Goal: Contribute content: Add original content to the website for others to see

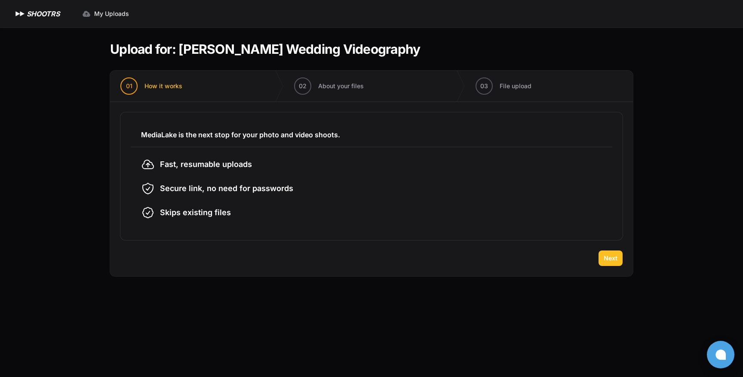
click at [608, 257] on span "Next" at bounding box center [611, 258] width 14 height 9
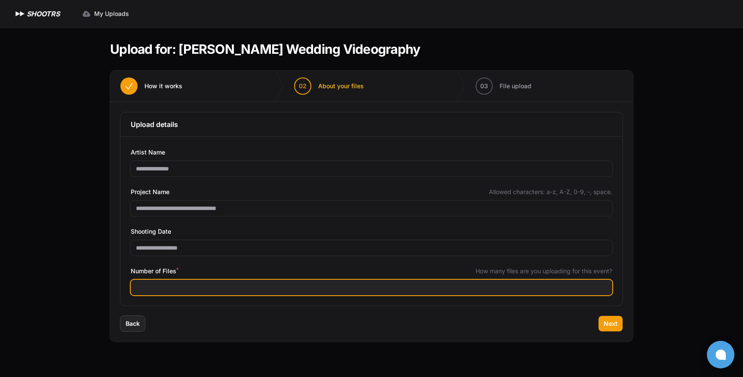
click at [184, 285] on input "Number of Files *" at bounding box center [372, 287] width 482 height 15
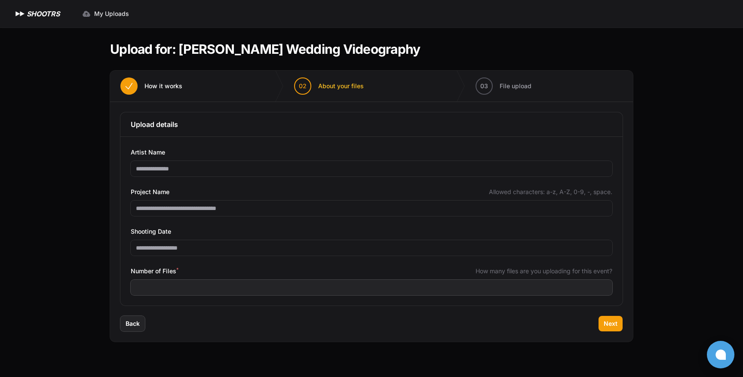
click at [528, 317] on div "Back Next" at bounding box center [371, 329] width 523 height 26
click at [605, 324] on span "Next" at bounding box center [611, 323] width 14 height 9
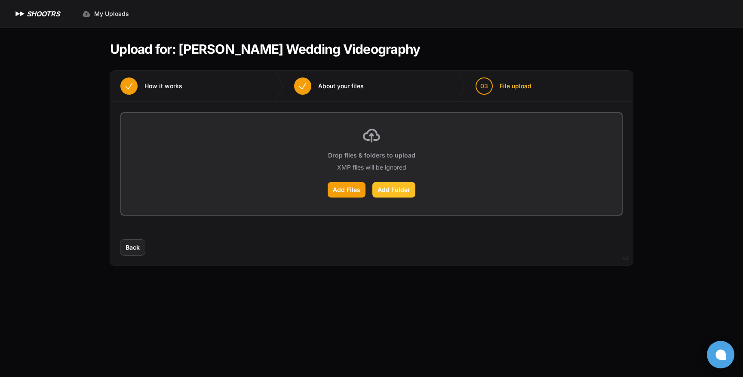
click at [397, 196] on label "Add Folder" at bounding box center [394, 189] width 43 height 15
click at [0, 0] on input "Add Folder" at bounding box center [0, 0] width 0 height 0
click at [131, 244] on span "Back" at bounding box center [133, 247] width 14 height 9
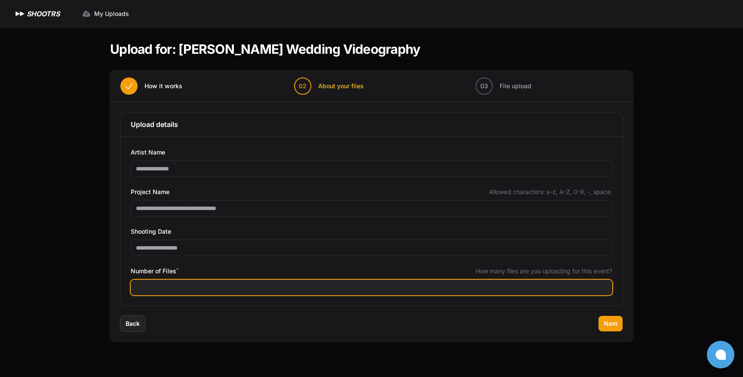
click at [171, 286] on input "***" at bounding box center [372, 287] width 482 height 15
type input "***"
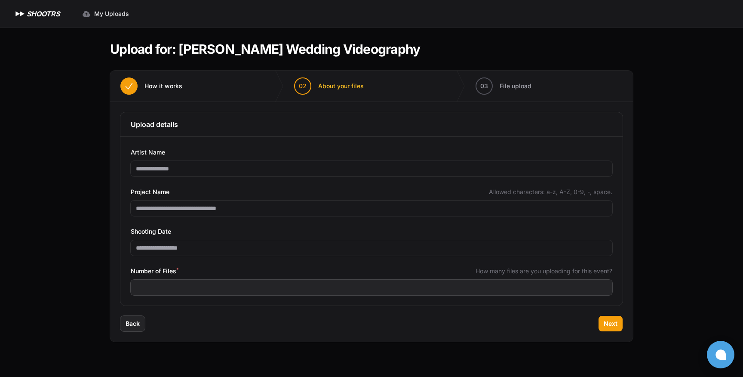
click at [544, 338] on div "Back Next" at bounding box center [371, 329] width 523 height 26
click at [609, 327] on span "Next" at bounding box center [611, 323] width 14 height 9
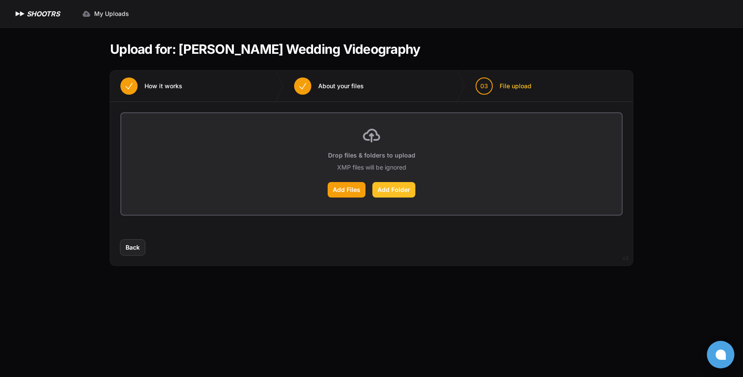
click at [410, 192] on label "Add Folder" at bounding box center [394, 189] width 43 height 15
click at [0, 0] on input "Add Folder" at bounding box center [0, 0] width 0 height 0
